Goal: Find specific page/section: Find specific page/section

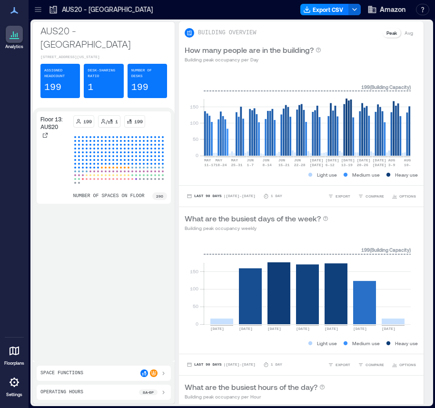
click at [16, 346] on icon at bounding box center [14, 350] width 11 height 11
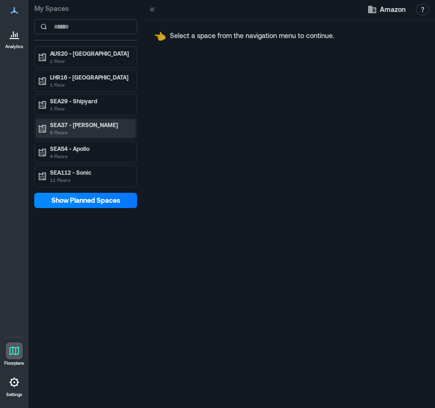
click at [103, 129] on p "6 Floors" at bounding box center [90, 133] width 80 height 8
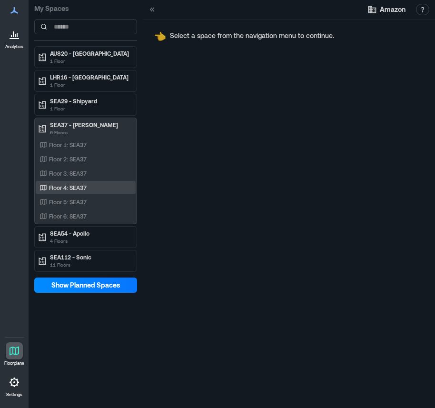
click at [84, 189] on p "Floor 4: SEA37" at bounding box center [68, 188] width 38 height 8
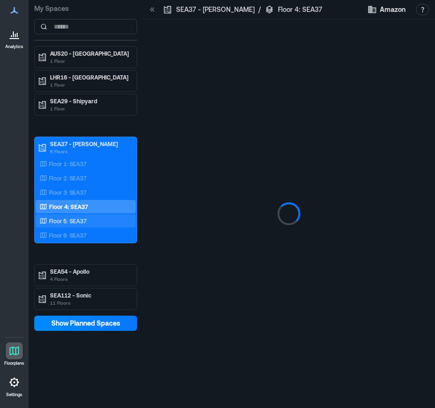
click at [76, 221] on p "Floor 5: SEA37" at bounding box center [68, 221] width 38 height 8
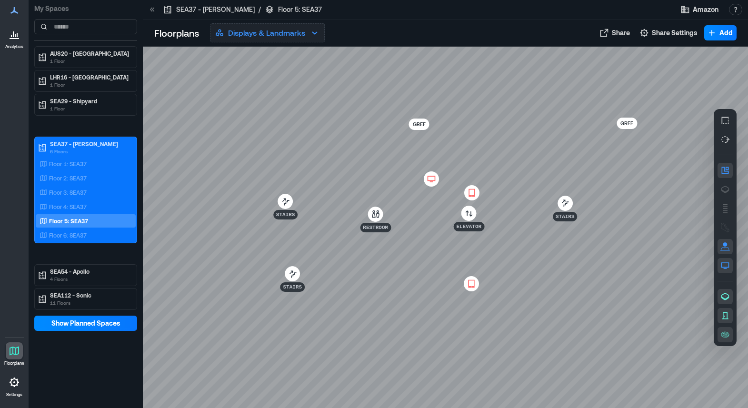
click at [297, 39] on button "Displays & Landmarks" at bounding box center [268, 32] width 114 height 19
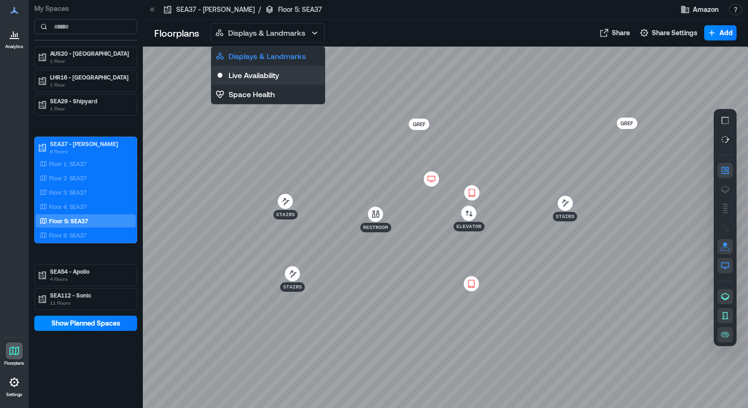
click at [302, 81] on button "Live Availability" at bounding box center [268, 75] width 113 height 19
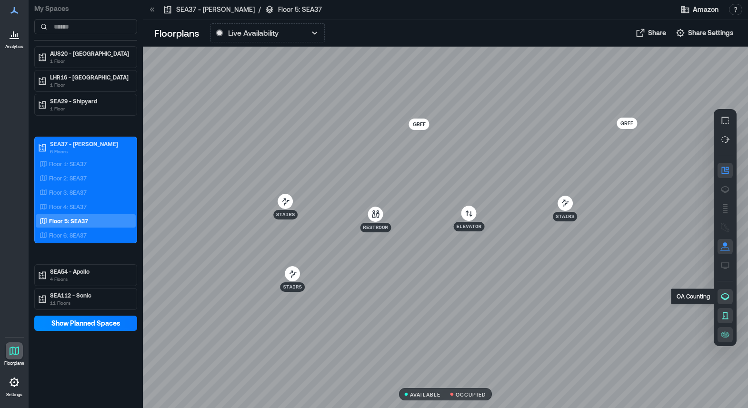
click at [435, 299] on icon "button" at bounding box center [726, 296] width 8 height 7
click at [435, 306] on div at bounding box center [725, 227] width 23 height 237
click at [435, 313] on icon "button" at bounding box center [725, 315] width 6 height 7
click at [435, 258] on div at bounding box center [446, 228] width 606 height 362
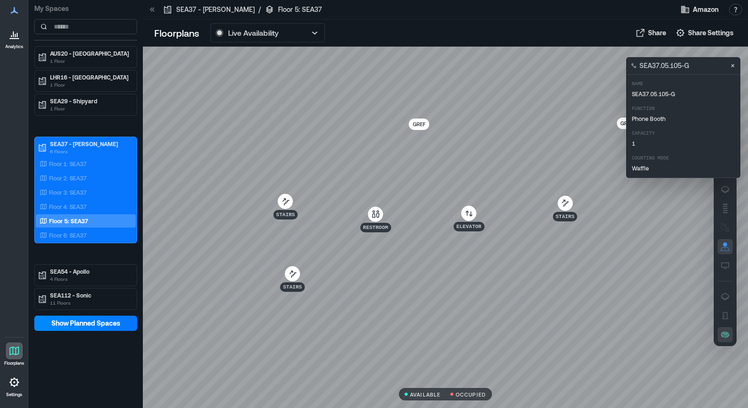
click at [435, 265] on div at bounding box center [446, 228] width 606 height 362
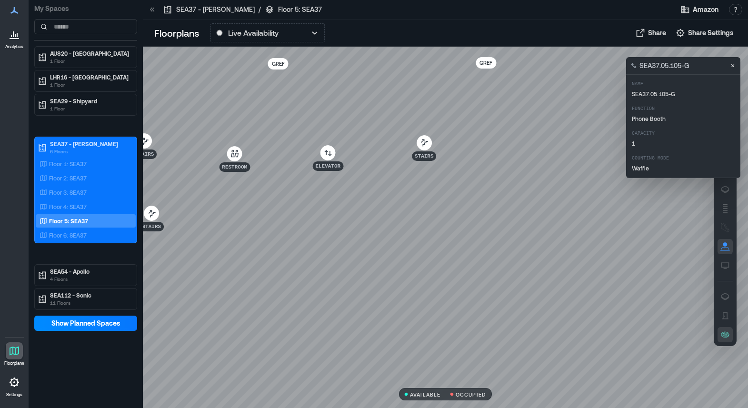
drag, startPoint x: 441, startPoint y: 276, endPoint x: 301, endPoint y: 216, distance: 152.6
click at [301, 216] on div at bounding box center [446, 228] width 606 height 362
click at [313, 222] on div at bounding box center [446, 228] width 606 height 362
click at [326, 203] on div at bounding box center [446, 228] width 606 height 362
click at [345, 204] on div at bounding box center [446, 228] width 606 height 362
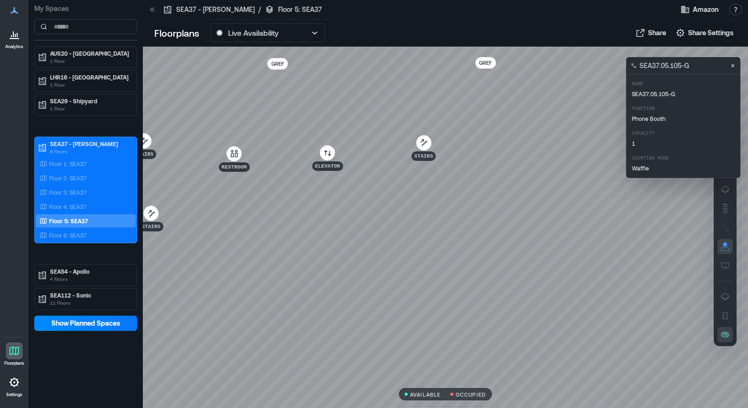
click at [342, 196] on div at bounding box center [446, 228] width 606 height 362
click at [251, 34] on p "Live Availability" at bounding box center [253, 32] width 51 height 11
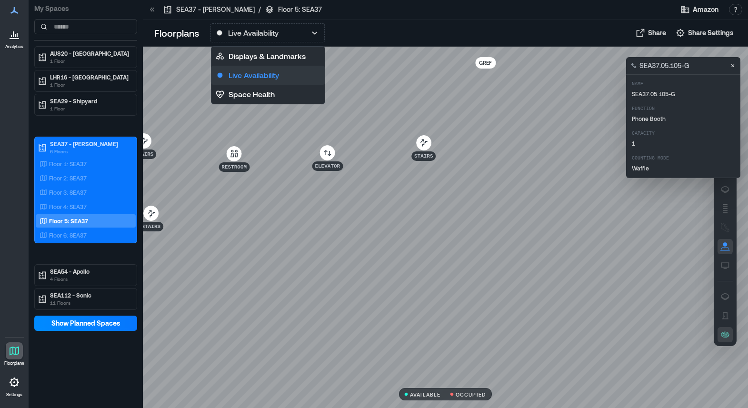
click at [252, 77] on p "Live Availability" at bounding box center [254, 75] width 51 height 11
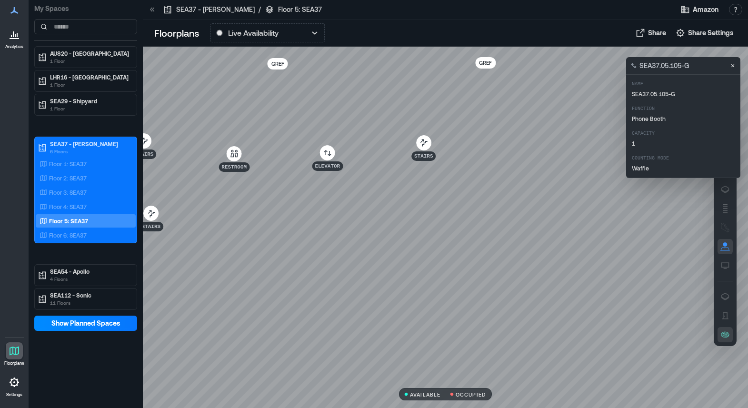
click at [314, 201] on div at bounding box center [446, 228] width 606 height 362
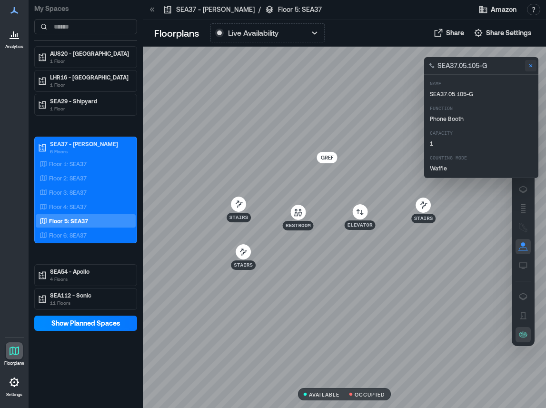
click at [435, 65] on icon "Close" at bounding box center [531, 66] width 8 height 8
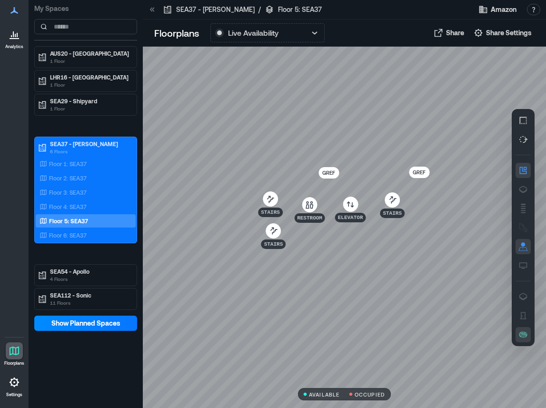
drag, startPoint x: 406, startPoint y: 341, endPoint x: 386, endPoint y: 293, distance: 51.7
click at [386, 293] on div at bounding box center [345, 228] width 404 height 362
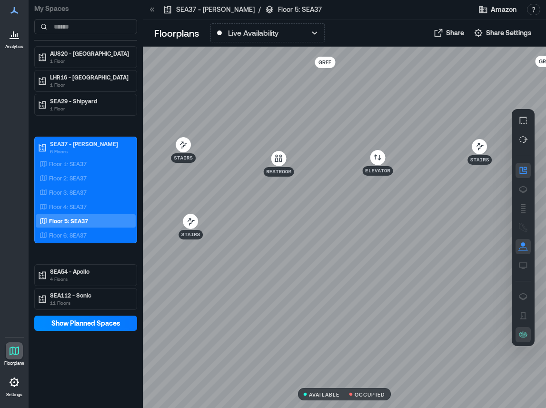
click at [395, 250] on div at bounding box center [345, 228] width 404 height 362
click at [72, 220] on p "Floor 5: SEA37" at bounding box center [68, 221] width 39 height 8
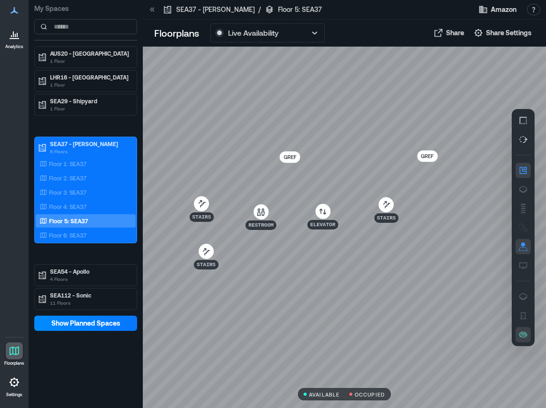
drag, startPoint x: 405, startPoint y: 345, endPoint x: 370, endPoint y: 344, distance: 35.3
click at [370, 344] on div at bounding box center [345, 228] width 404 height 362
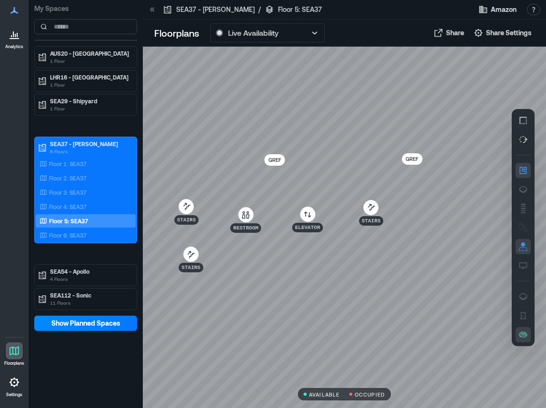
drag, startPoint x: 327, startPoint y: 275, endPoint x: 315, endPoint y: 278, distance: 12.7
click at [315, 278] on div at bounding box center [345, 228] width 404 height 362
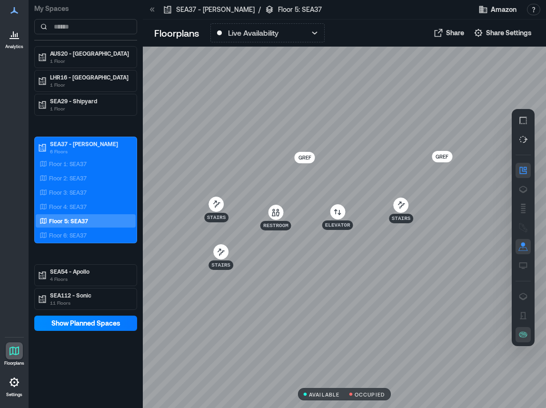
drag, startPoint x: 303, startPoint y: 286, endPoint x: 332, endPoint y: 284, distance: 28.6
click at [332, 284] on div at bounding box center [345, 228] width 404 height 362
click at [338, 245] on div at bounding box center [345, 228] width 404 height 362
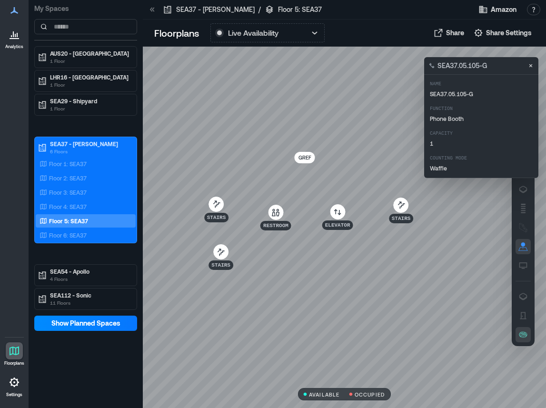
click at [344, 245] on div at bounding box center [345, 228] width 404 height 362
click at [435, 66] on icon "Close" at bounding box center [531, 66] width 8 height 8
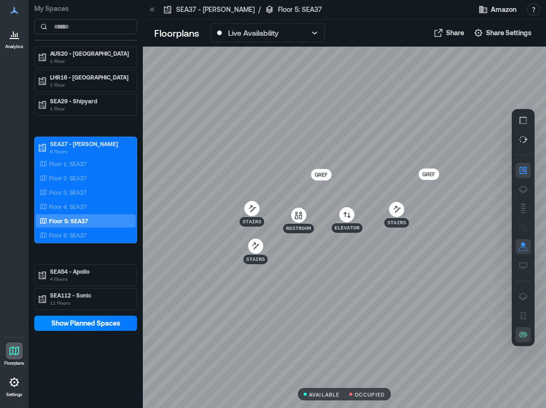
drag, startPoint x: 444, startPoint y: 253, endPoint x: 413, endPoint y: 252, distance: 31.0
click at [412, 252] on div at bounding box center [345, 228] width 404 height 362
